Goal: Task Accomplishment & Management: Manage account settings

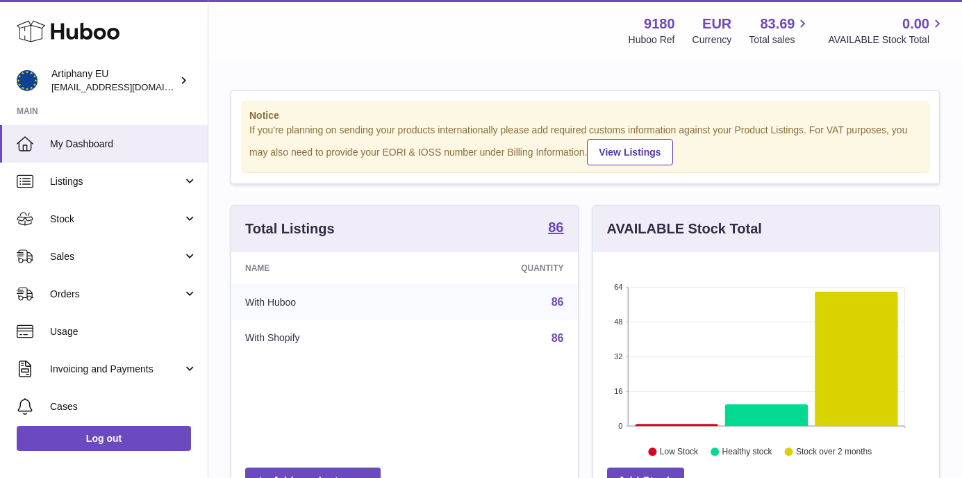
scroll to position [217, 346]
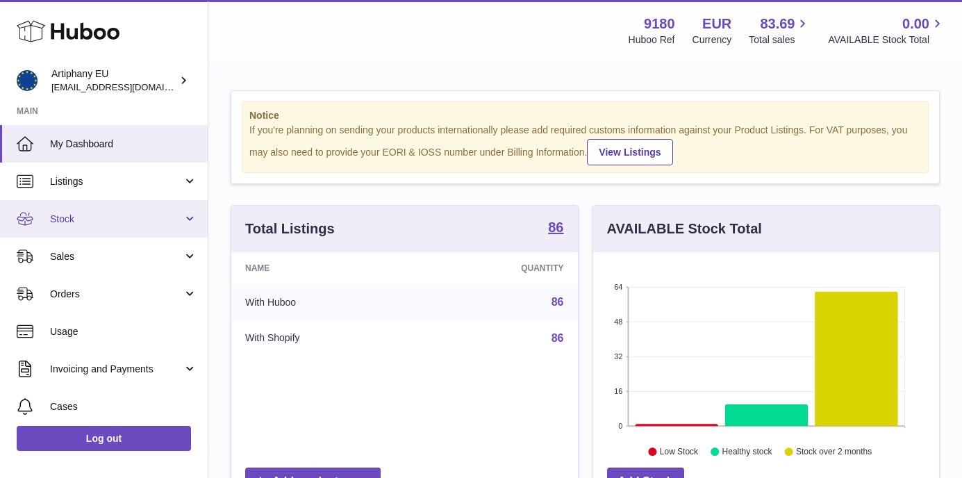
click at [60, 213] on span "Stock" at bounding box center [116, 219] width 133 height 13
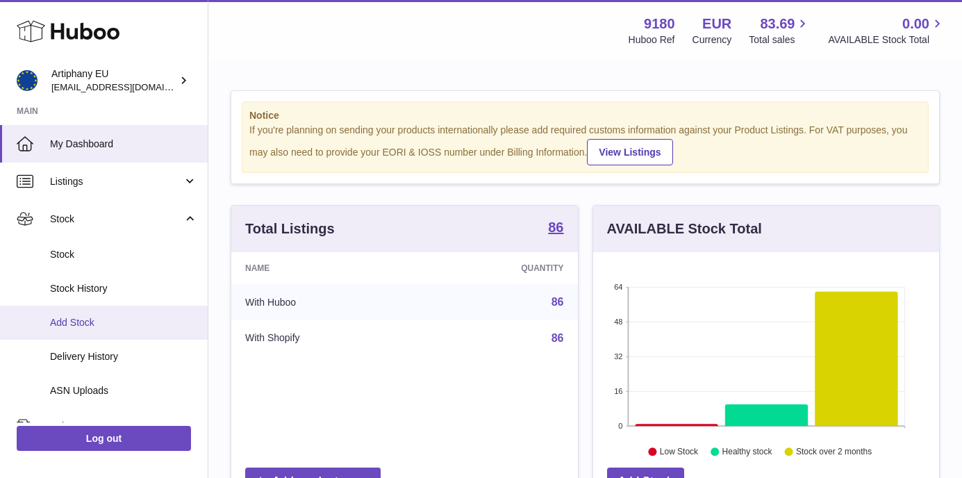
click at [97, 323] on span "Add Stock" at bounding box center [123, 322] width 147 height 13
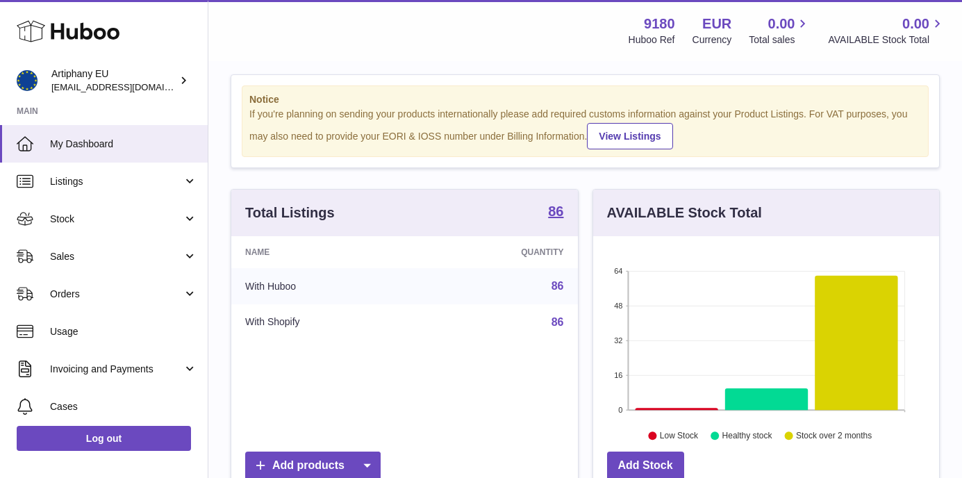
scroll to position [3, 0]
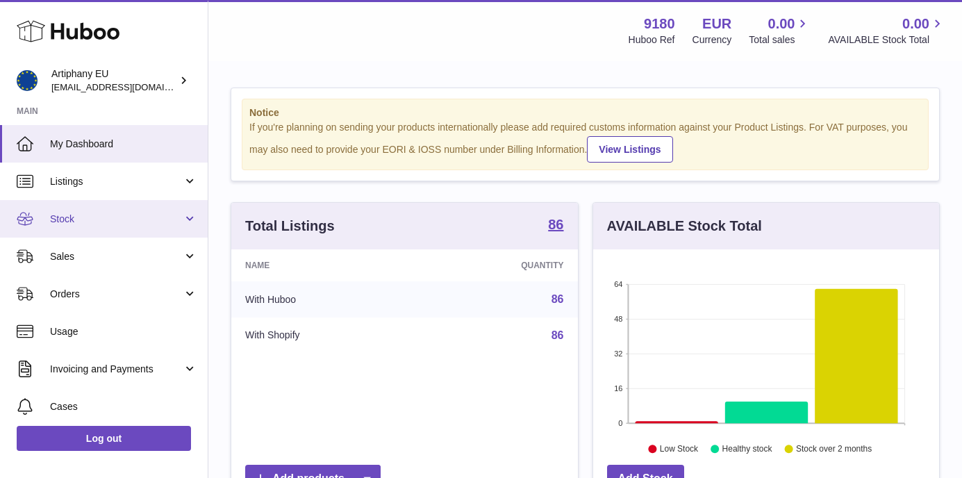
click at [75, 229] on link "Stock" at bounding box center [104, 219] width 208 height 38
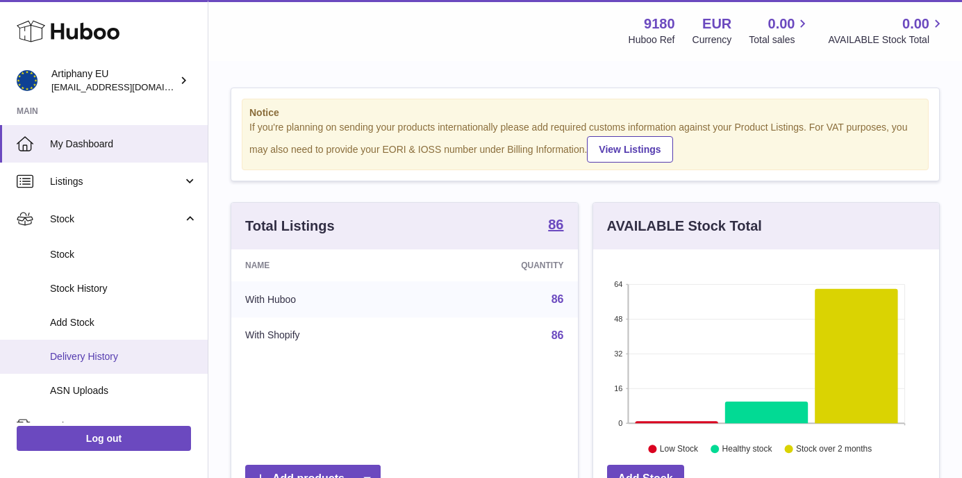
click at [94, 355] on span "Delivery History" at bounding box center [123, 356] width 147 height 13
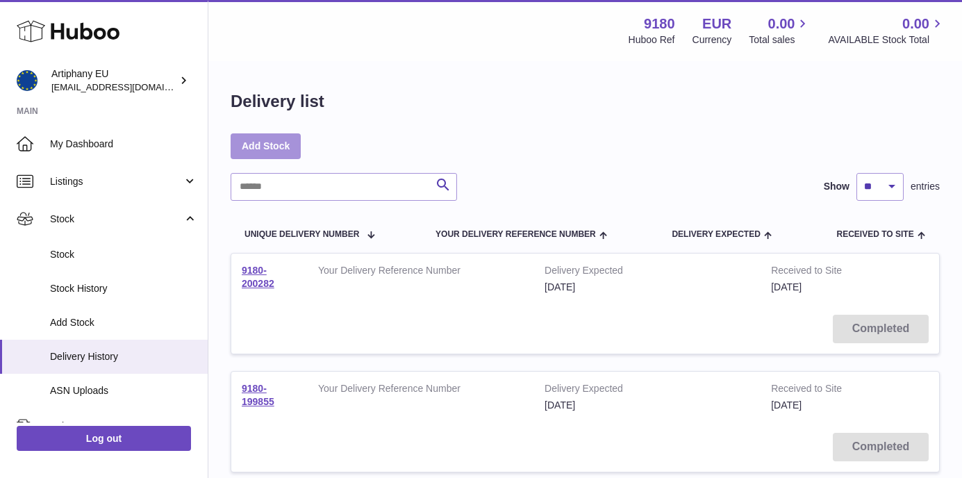
click at [271, 147] on link "Add Stock" at bounding box center [266, 145] width 70 height 25
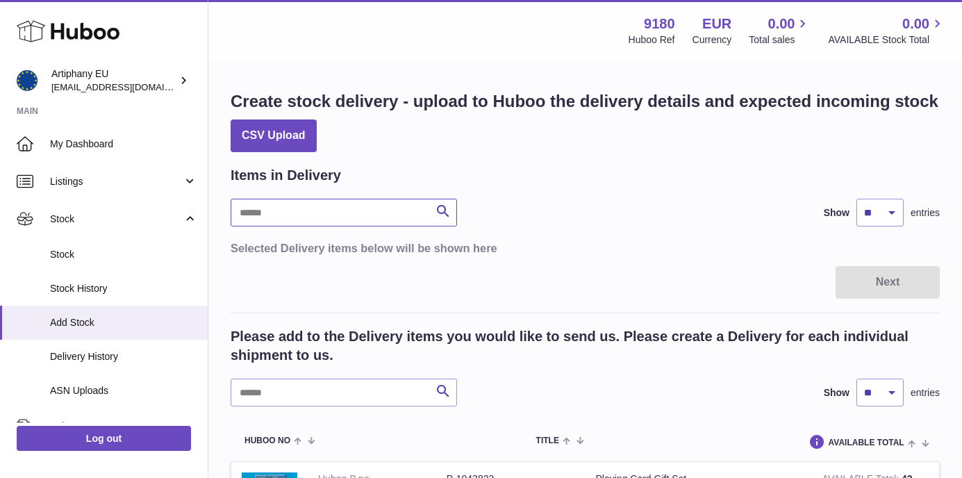
click at [321, 213] on input "text" at bounding box center [344, 213] width 226 height 28
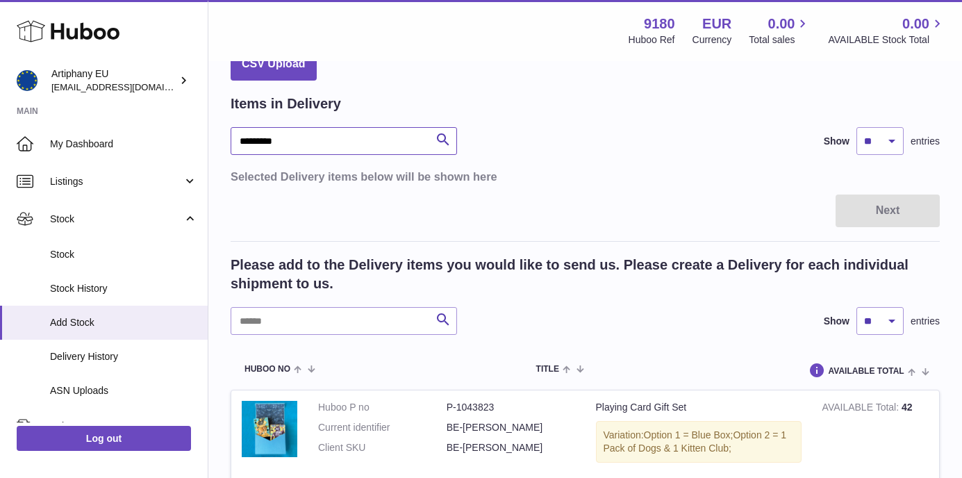
scroll to position [58, 0]
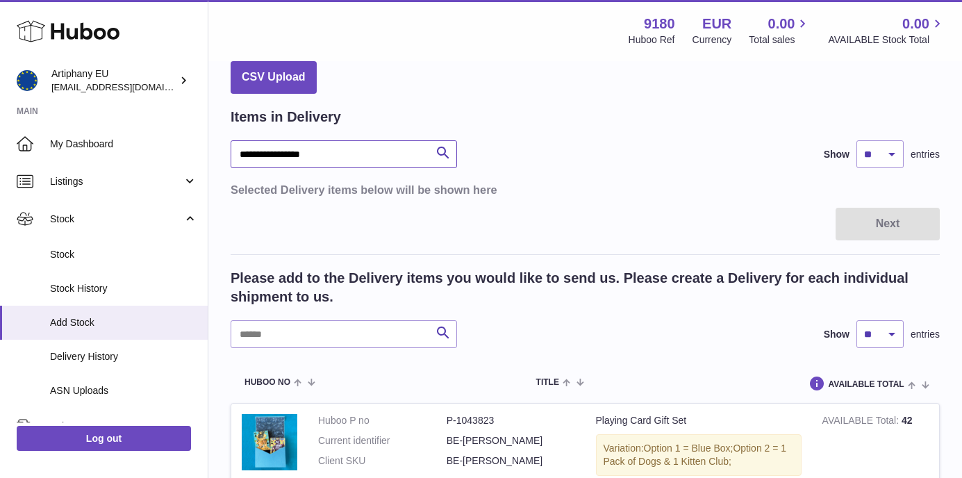
type input "**********"
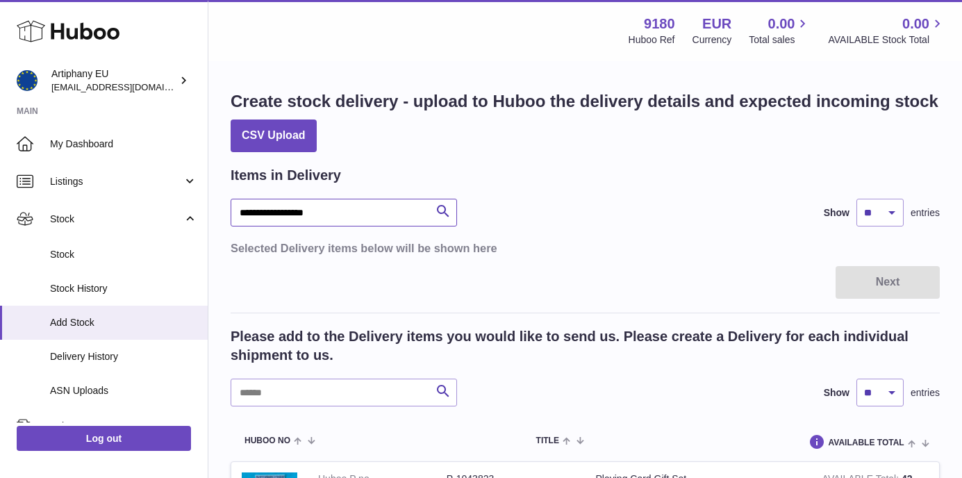
drag, startPoint x: 329, startPoint y: 211, endPoint x: 237, endPoint y: 212, distance: 91.7
click at [237, 212] on input "**********" at bounding box center [344, 213] width 226 height 28
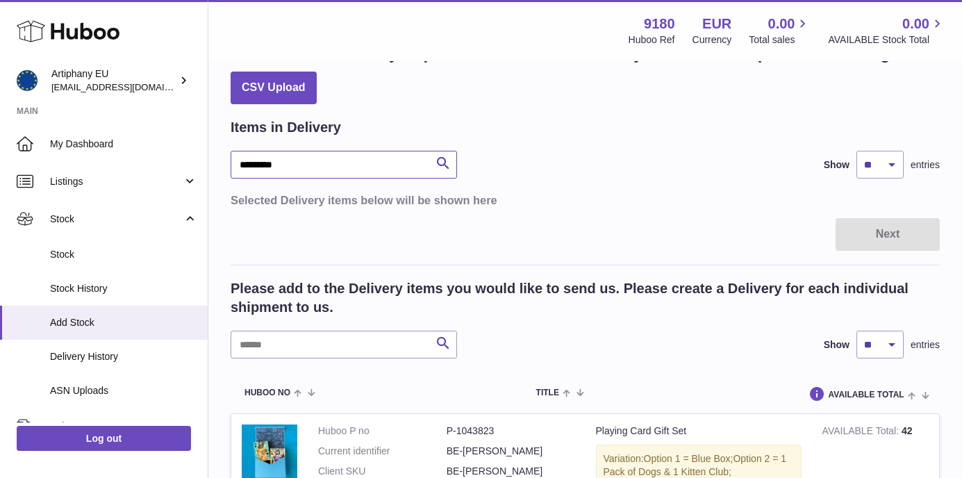
scroll to position [1713, 0]
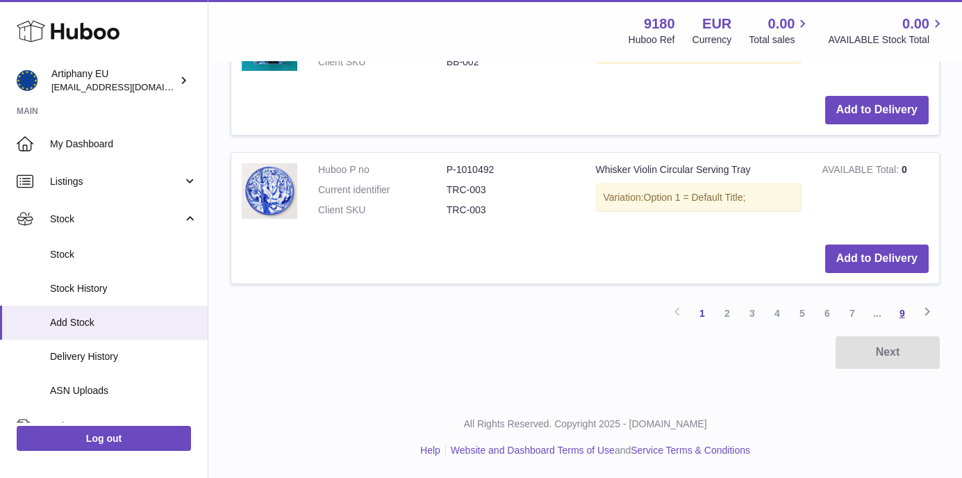
click at [902, 310] on link "9" at bounding box center [902, 313] width 25 height 25
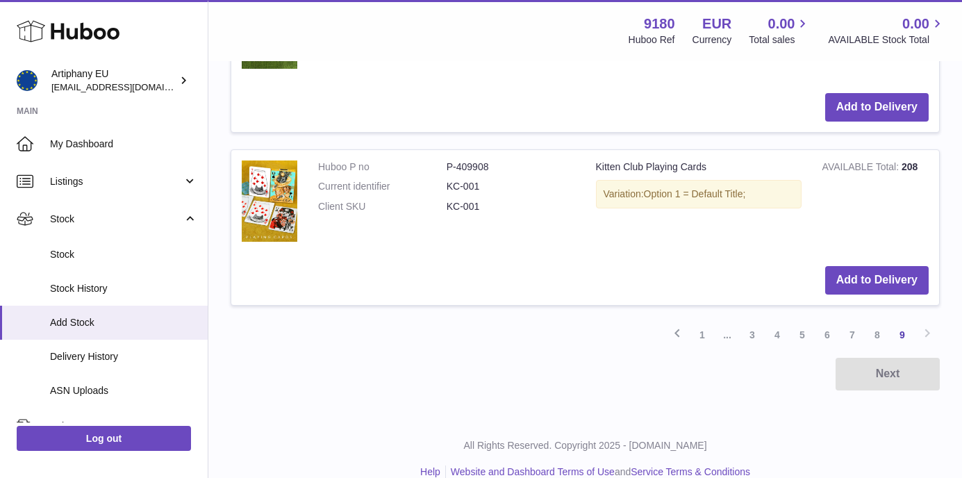
scroll to position [1094, 0]
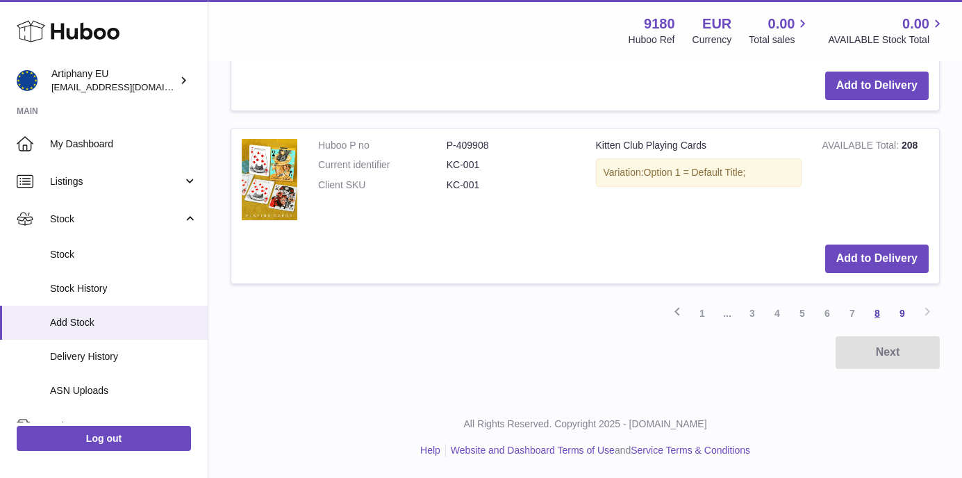
click at [878, 306] on link "8" at bounding box center [877, 313] width 25 height 25
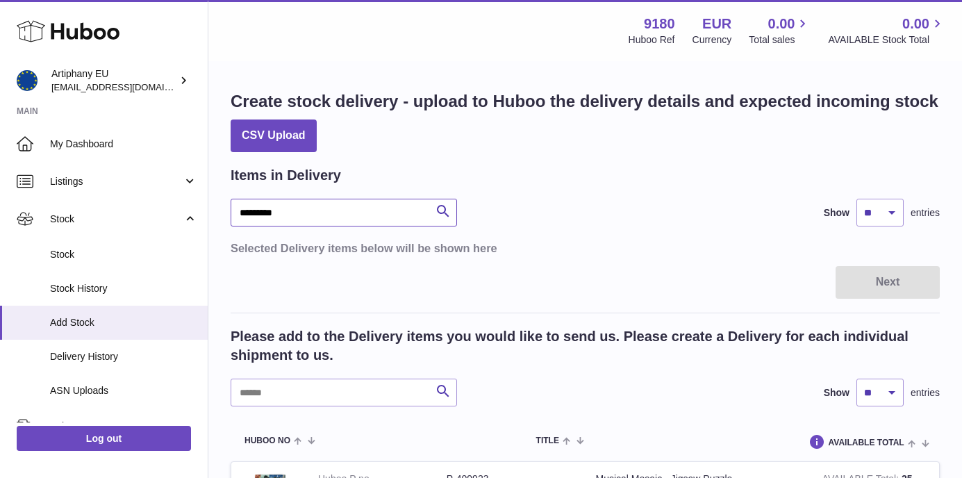
drag, startPoint x: 297, startPoint y: 213, endPoint x: 222, endPoint y: 213, distance: 75.0
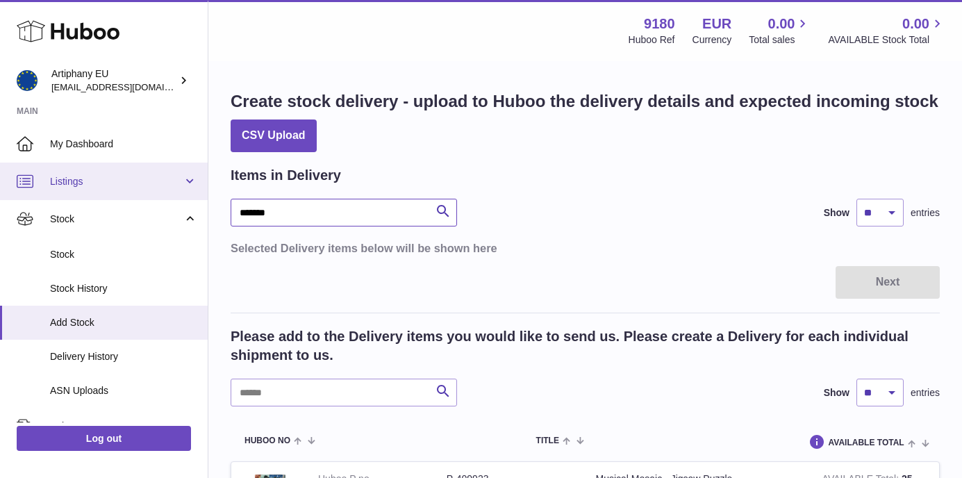
type input "*******"
click at [81, 172] on link "Listings" at bounding box center [104, 182] width 208 height 38
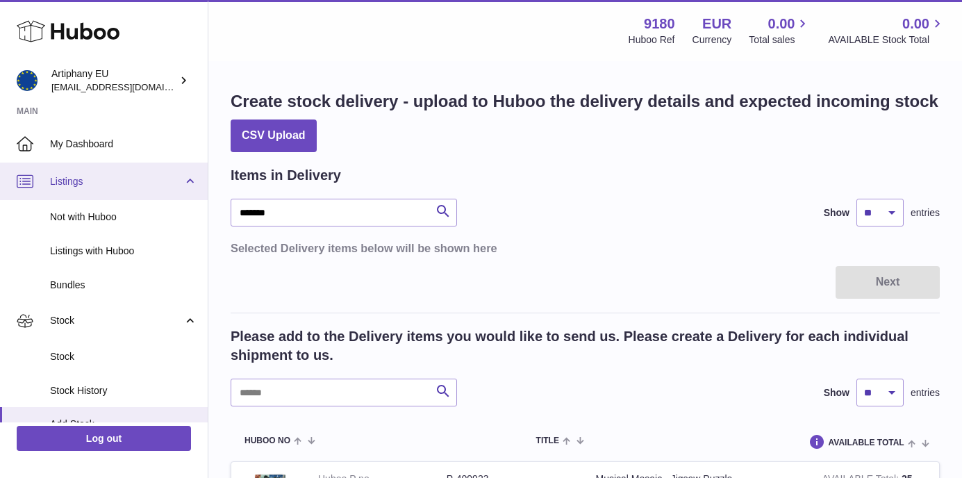
click at [88, 181] on span "Listings" at bounding box center [116, 181] width 133 height 13
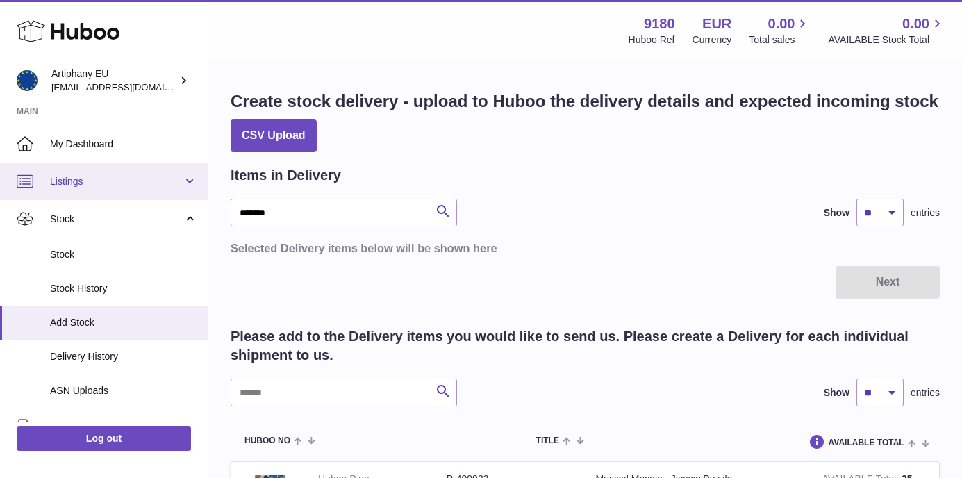
click at [84, 182] on span "Listings" at bounding box center [116, 181] width 133 height 13
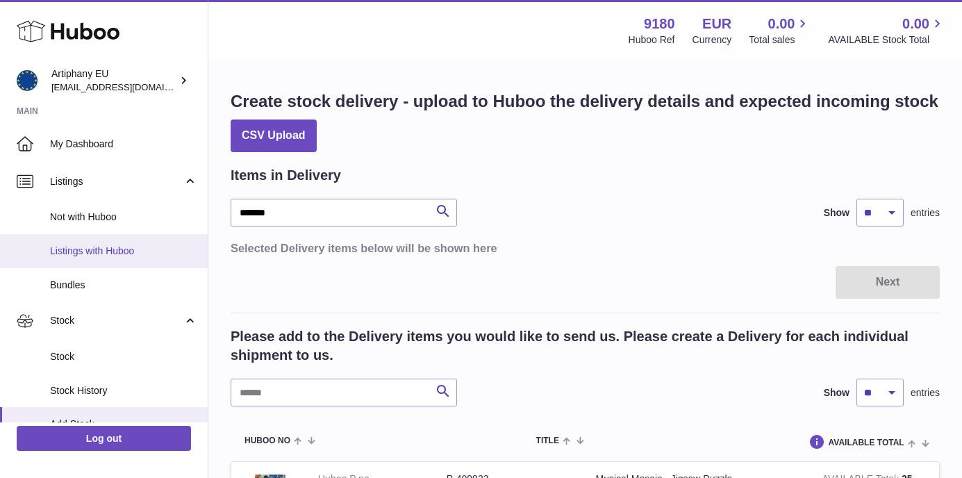
click at [98, 245] on span "Listings with Huboo" at bounding box center [123, 251] width 147 height 13
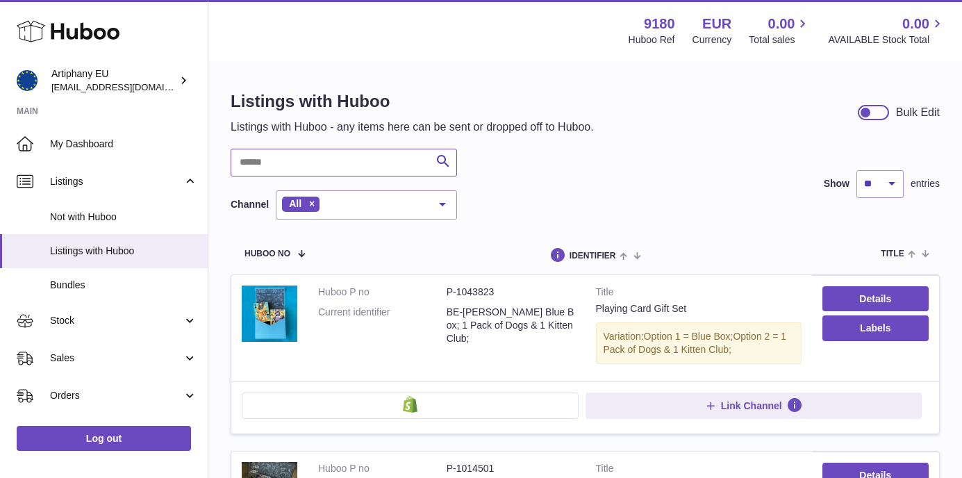
click at [312, 159] on input "text" at bounding box center [344, 163] width 226 height 28
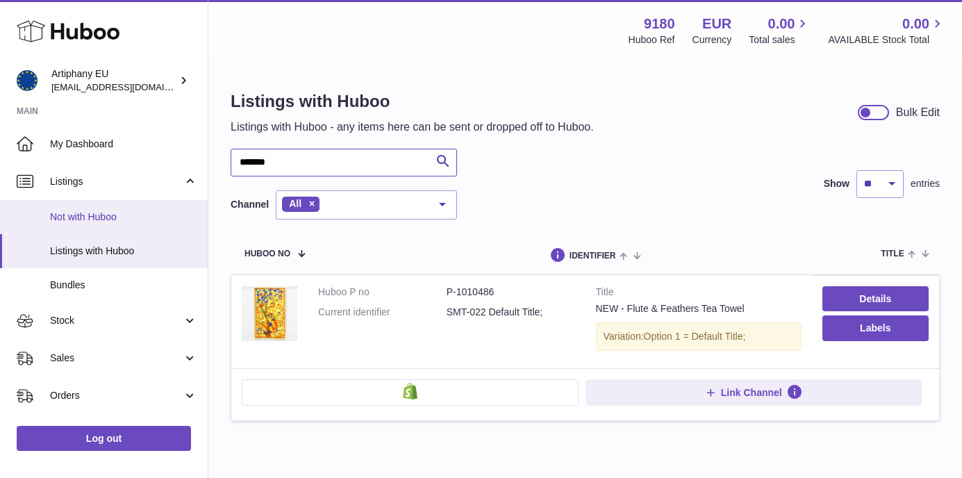
type input "*******"
click at [83, 220] on span "Not with Huboo" at bounding box center [123, 217] width 147 height 13
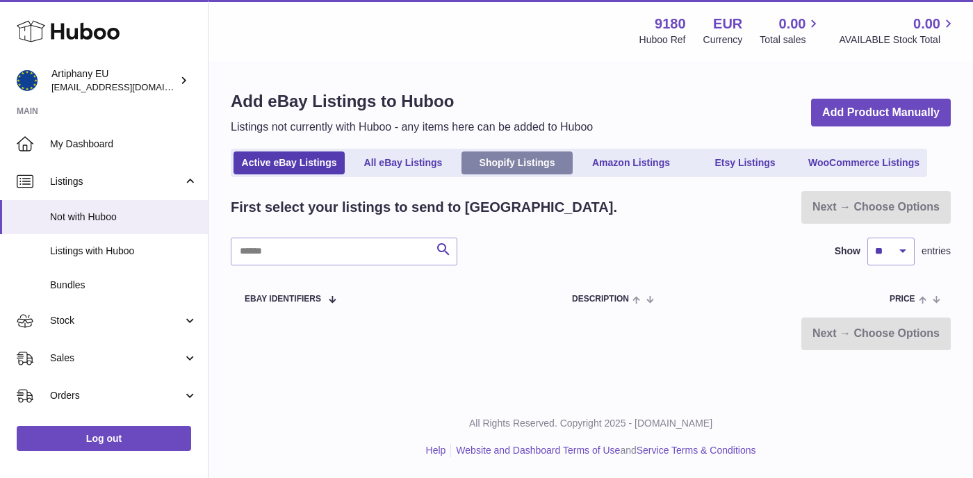
click at [492, 167] on link "Shopify Listings" at bounding box center [516, 162] width 111 height 23
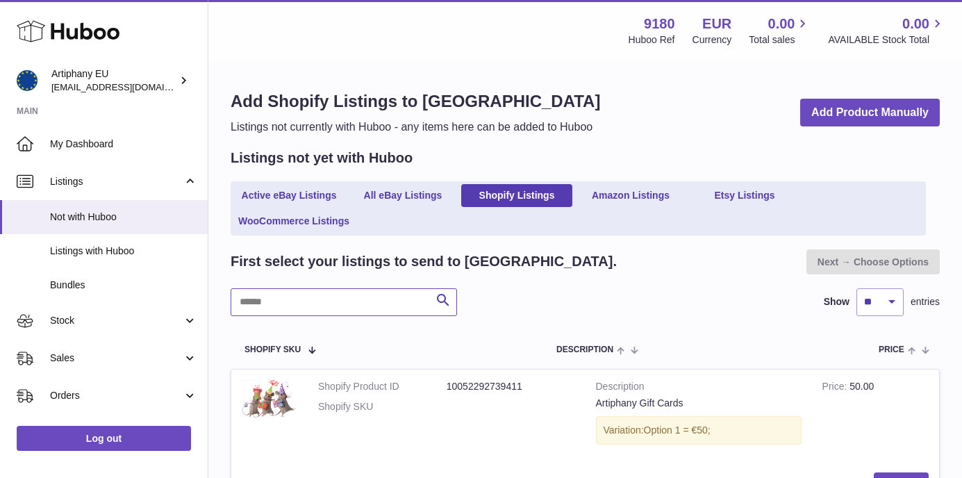
click at [331, 297] on input "text" at bounding box center [344, 302] width 226 height 28
type input "*"
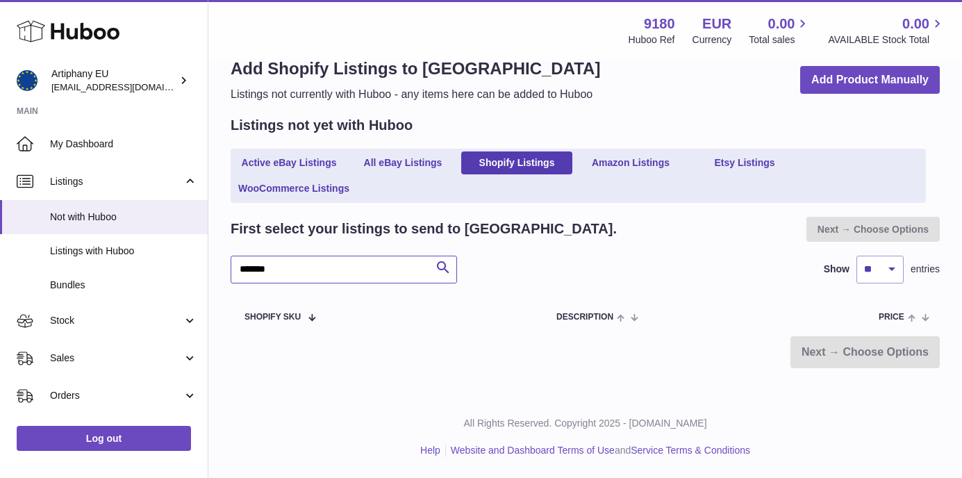
scroll to position [31, 0]
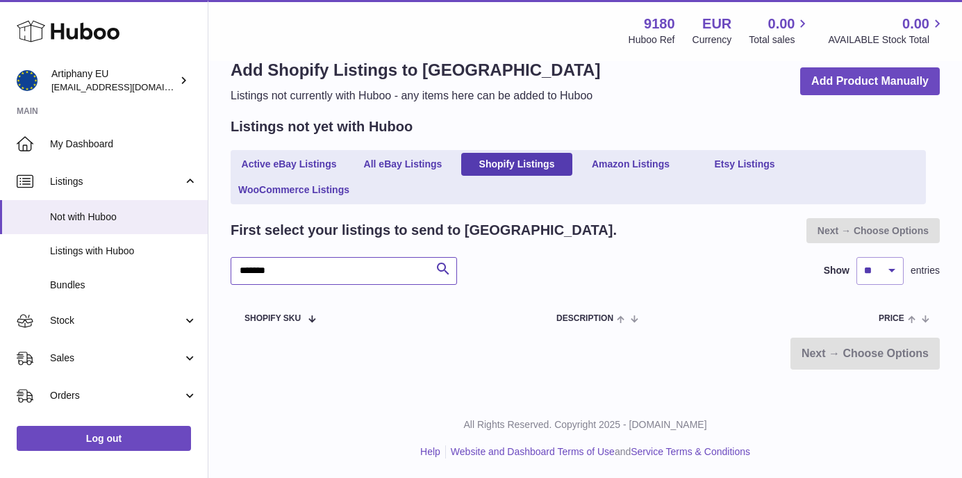
scroll to position [33, 0]
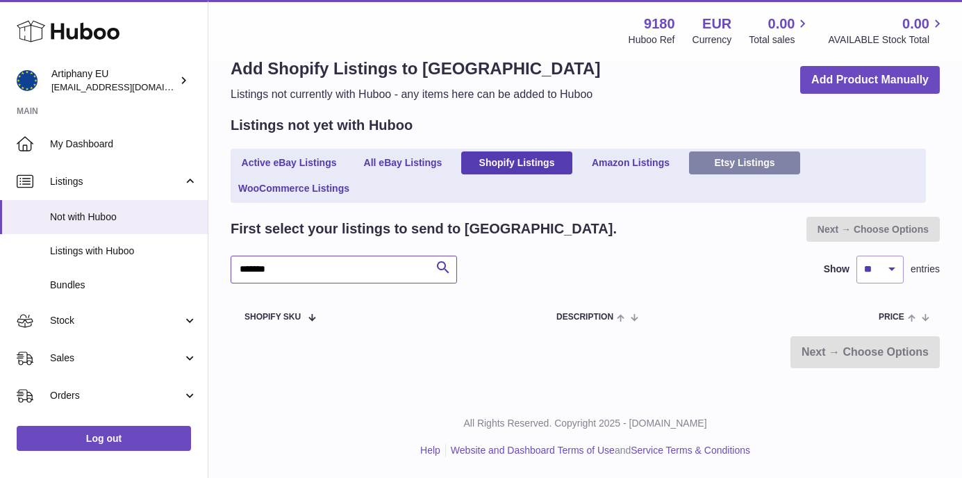
type input "*******"
click at [736, 158] on link "Etsy Listings" at bounding box center [744, 162] width 111 height 23
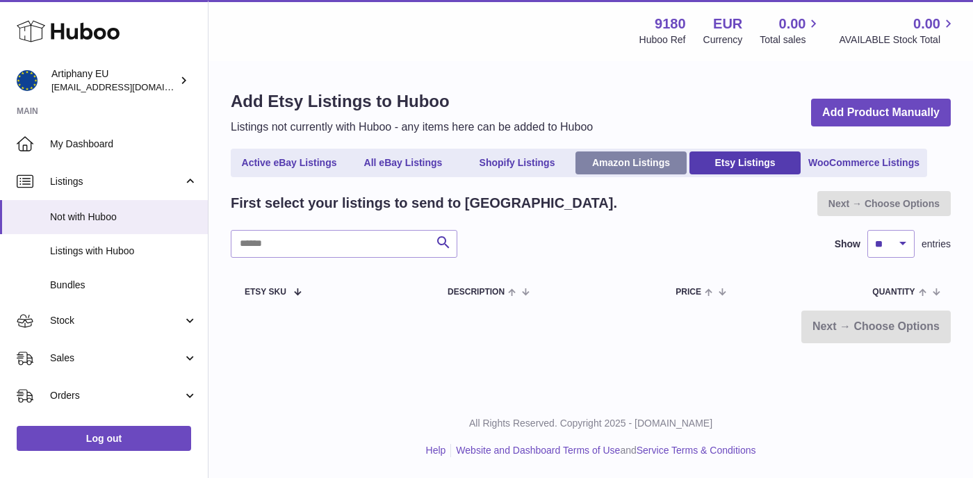
click at [622, 165] on link "Amazon Listings" at bounding box center [630, 162] width 111 height 23
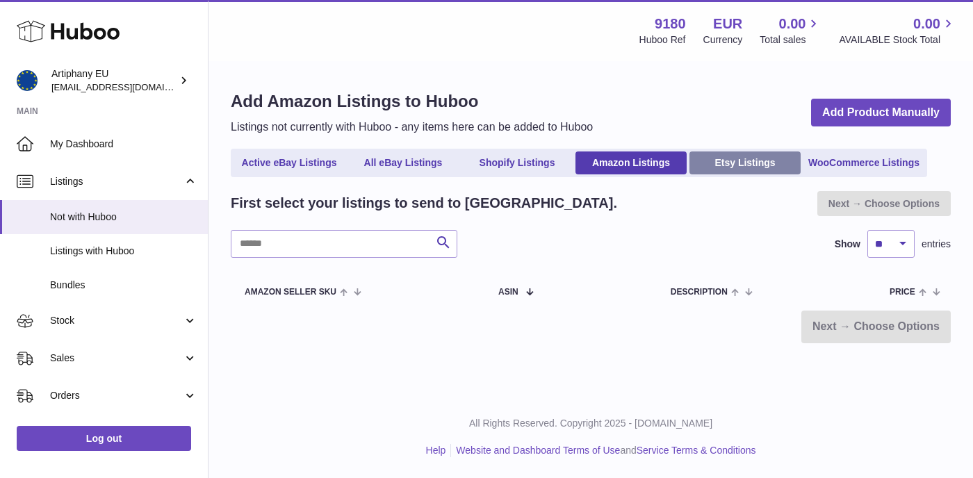
click at [722, 167] on link "Etsy Listings" at bounding box center [744, 162] width 111 height 23
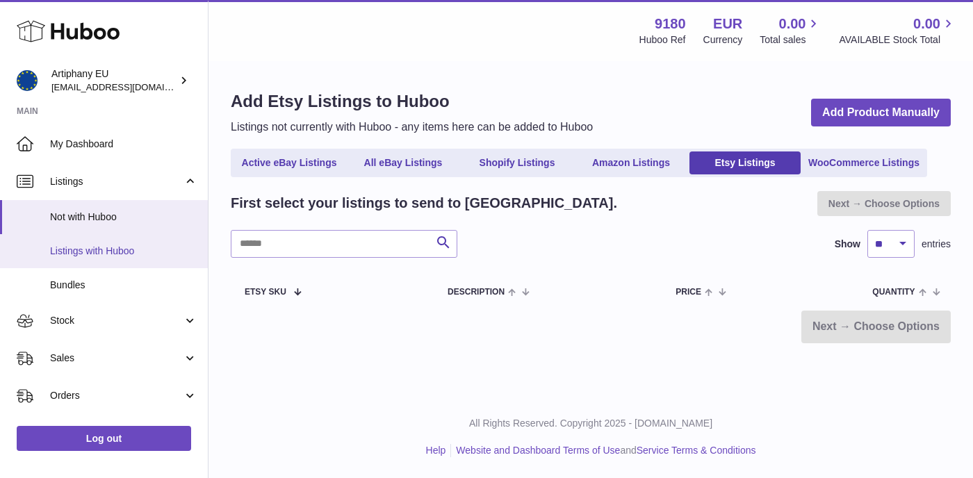
click at [95, 252] on span "Listings with Huboo" at bounding box center [123, 251] width 147 height 13
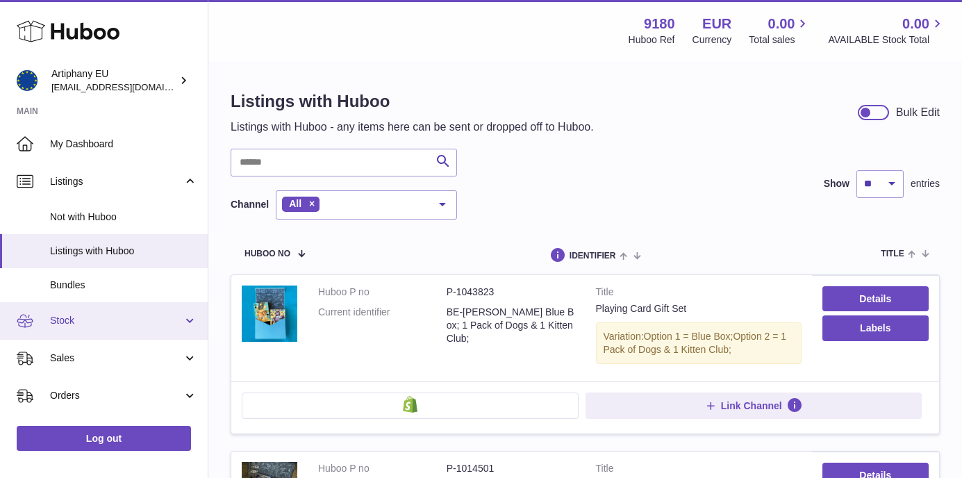
click at [132, 317] on span "Stock" at bounding box center [116, 320] width 133 height 13
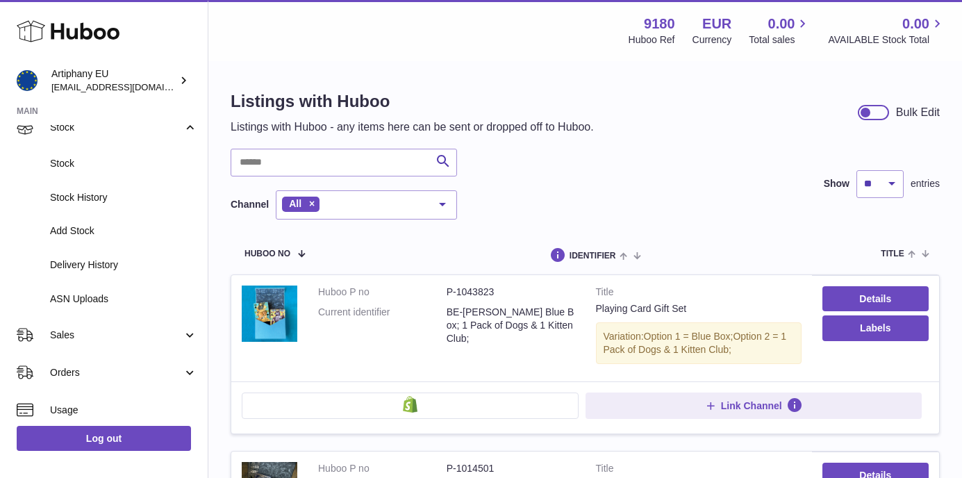
scroll to position [199, 0]
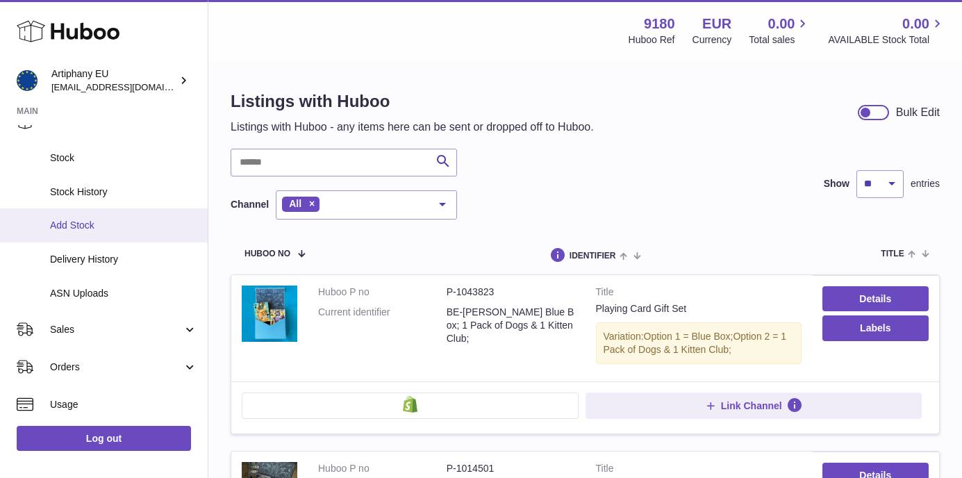
click at [94, 223] on span "Add Stock" at bounding box center [123, 225] width 147 height 13
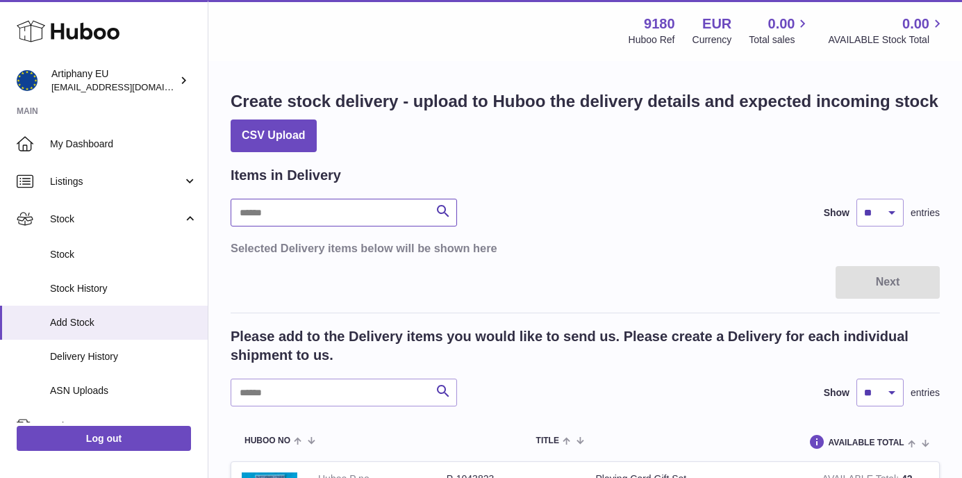
click at [349, 215] on input "text" at bounding box center [344, 213] width 226 height 28
type input "*"
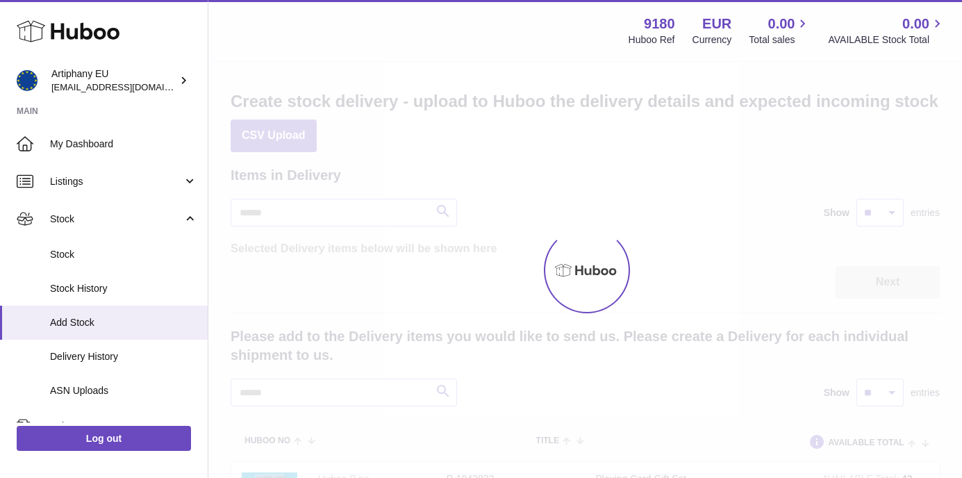
click at [336, 390] on div at bounding box center [585, 270] width 754 height 415
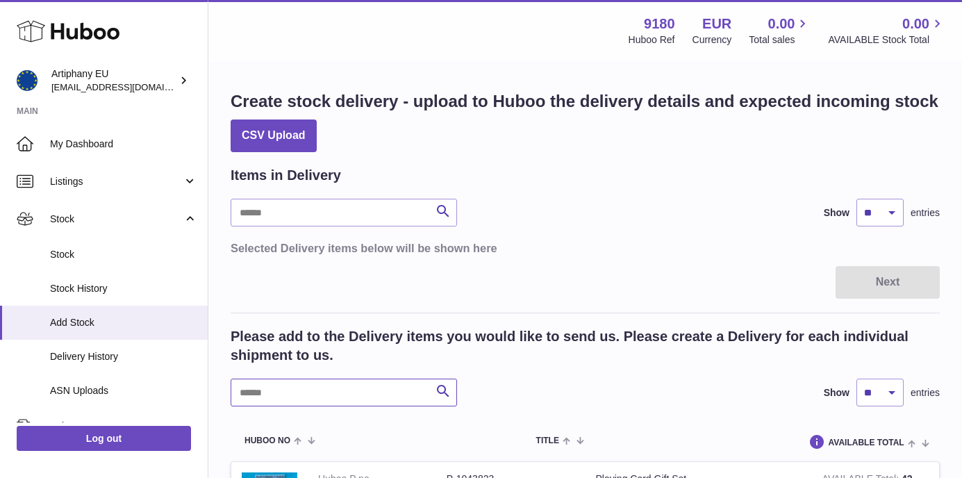
click at [336, 390] on input "text" at bounding box center [344, 393] width 226 height 28
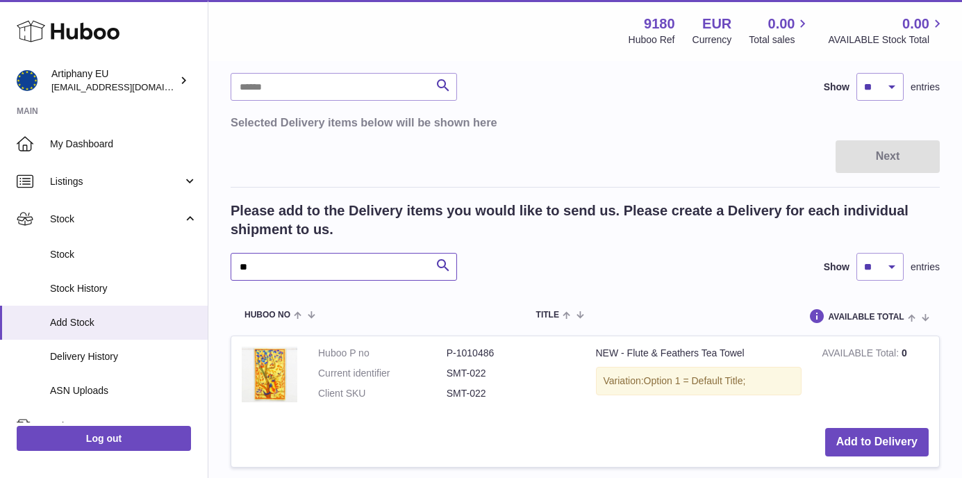
type input "*"
